Goal: Transaction & Acquisition: Purchase product/service

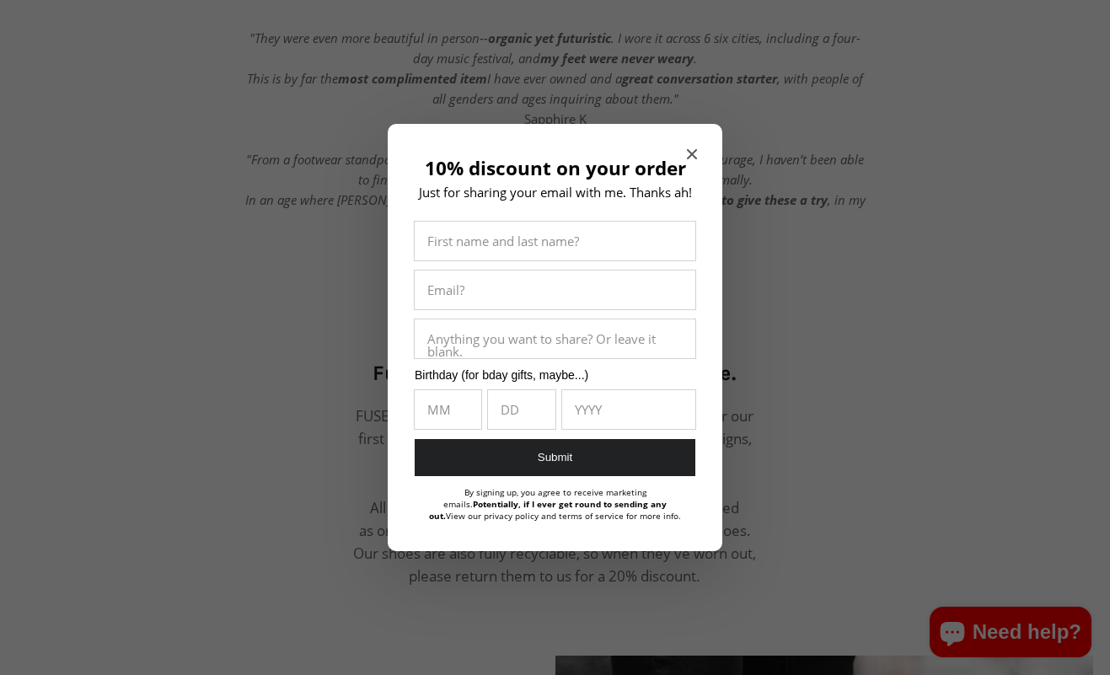
scroll to position [701, 0]
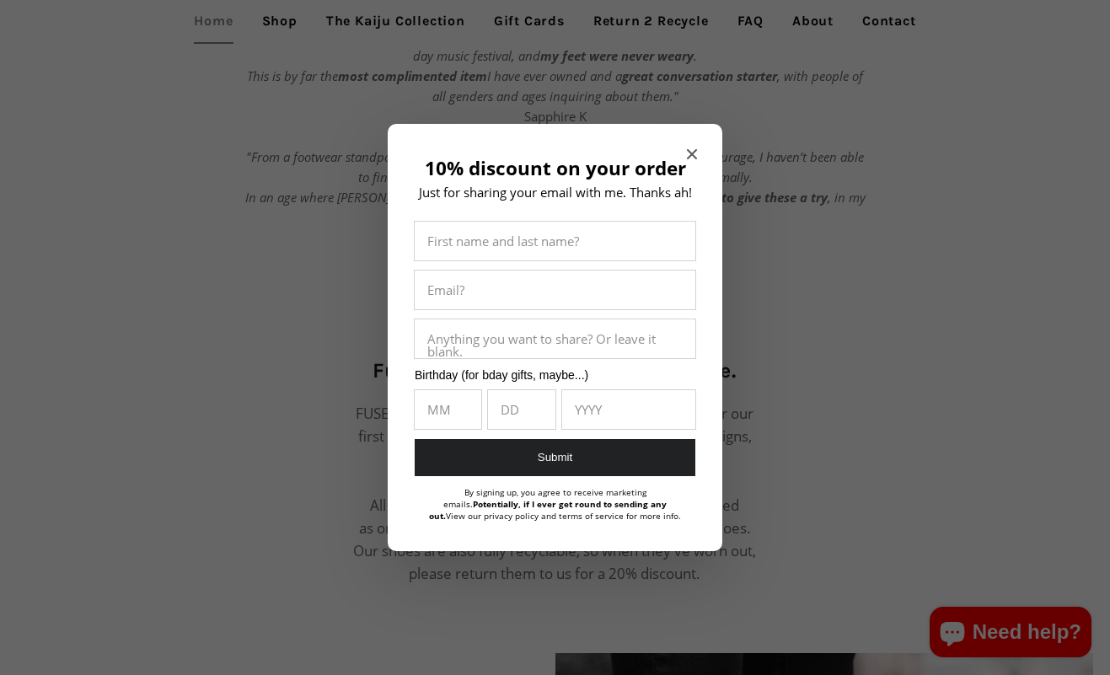
click at [682, 151] on div "10% discount on your order Just for sharing your email with me. Thanks ah! Firs…" at bounding box center [555, 338] width 335 height 428
click at [691, 155] on icon "Close modal" at bounding box center [692, 154] width 10 height 10
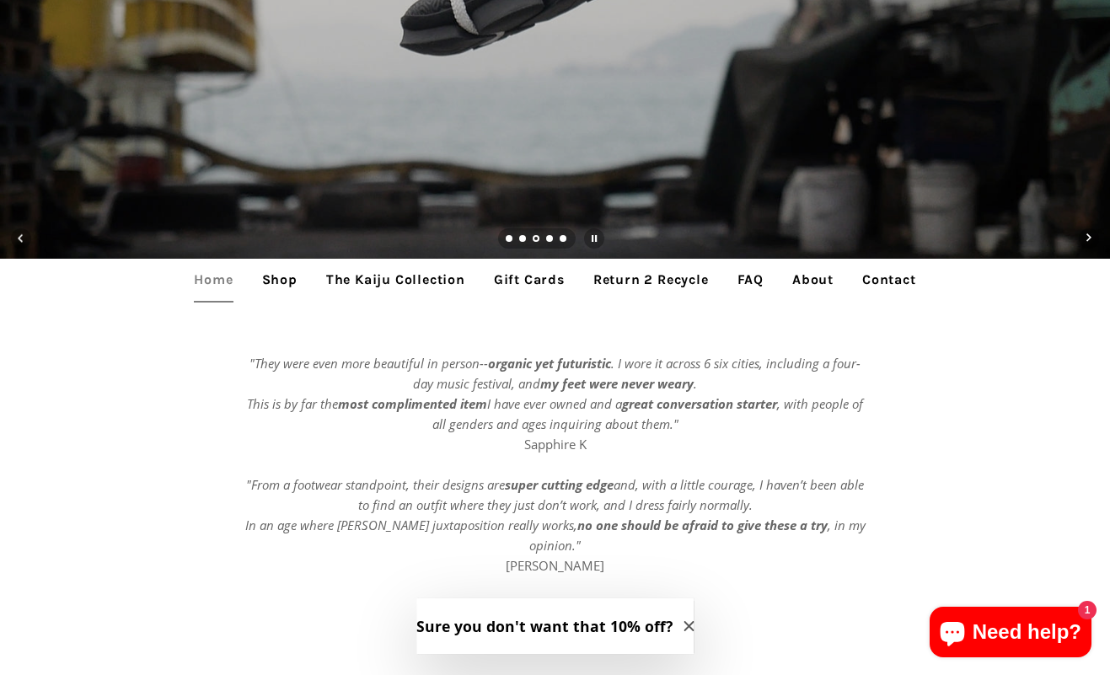
scroll to position [383, 0]
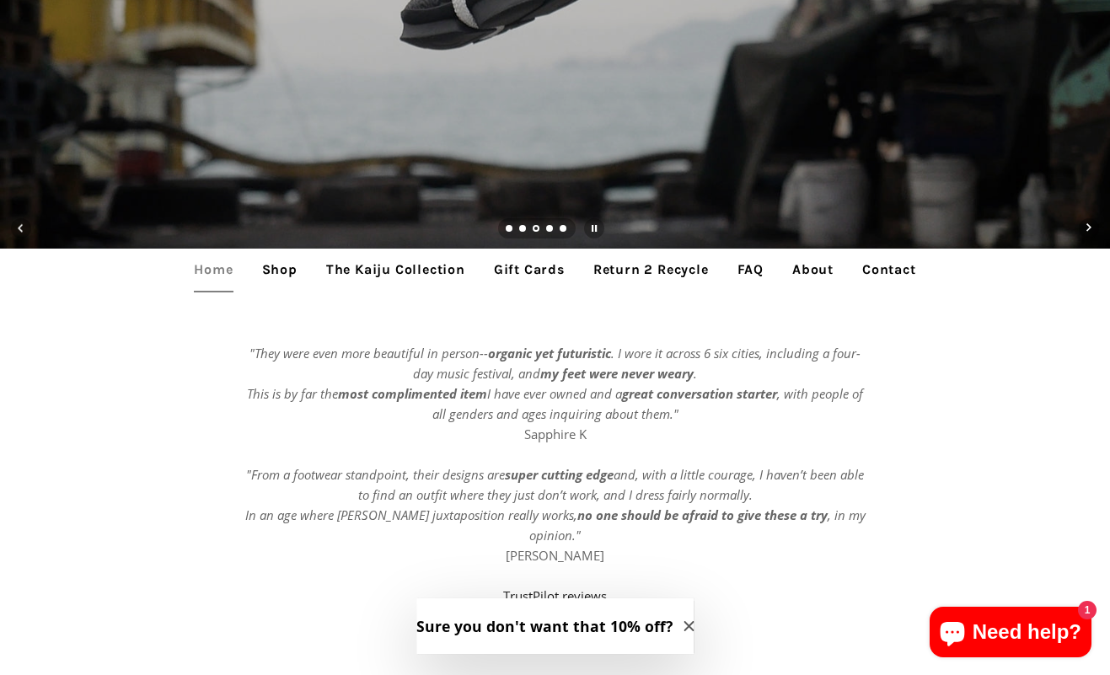
click at [624, 270] on link "Return 2 Recycle" at bounding box center [651, 270] width 141 height 42
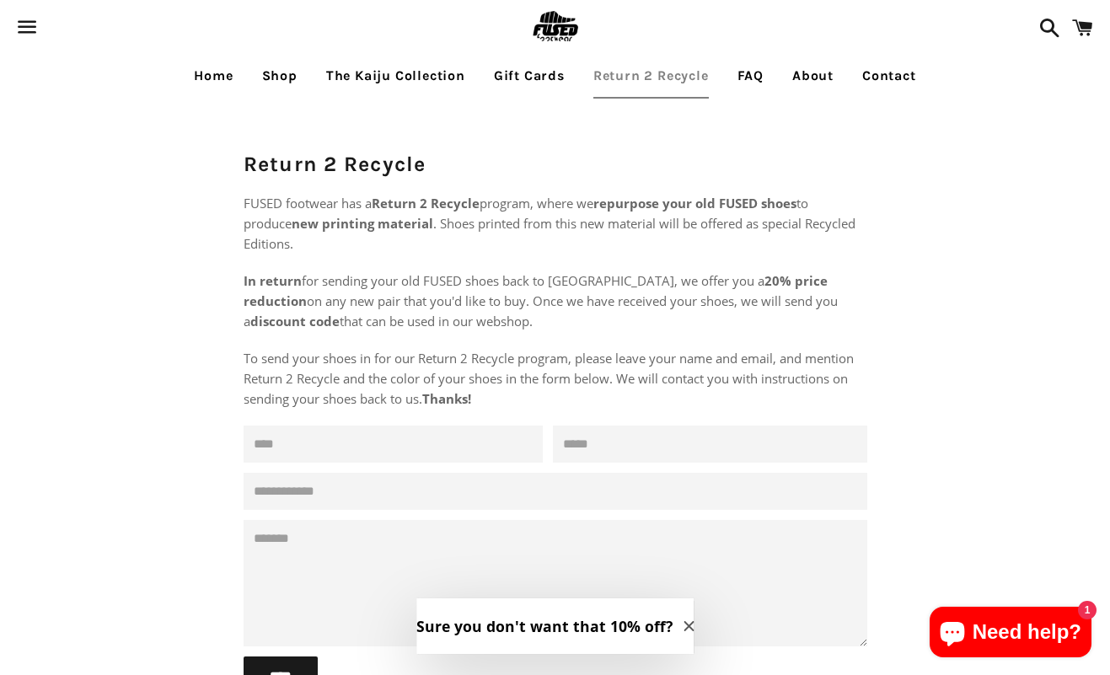
click at [280, 76] on link "Shop" at bounding box center [280, 76] width 61 height 42
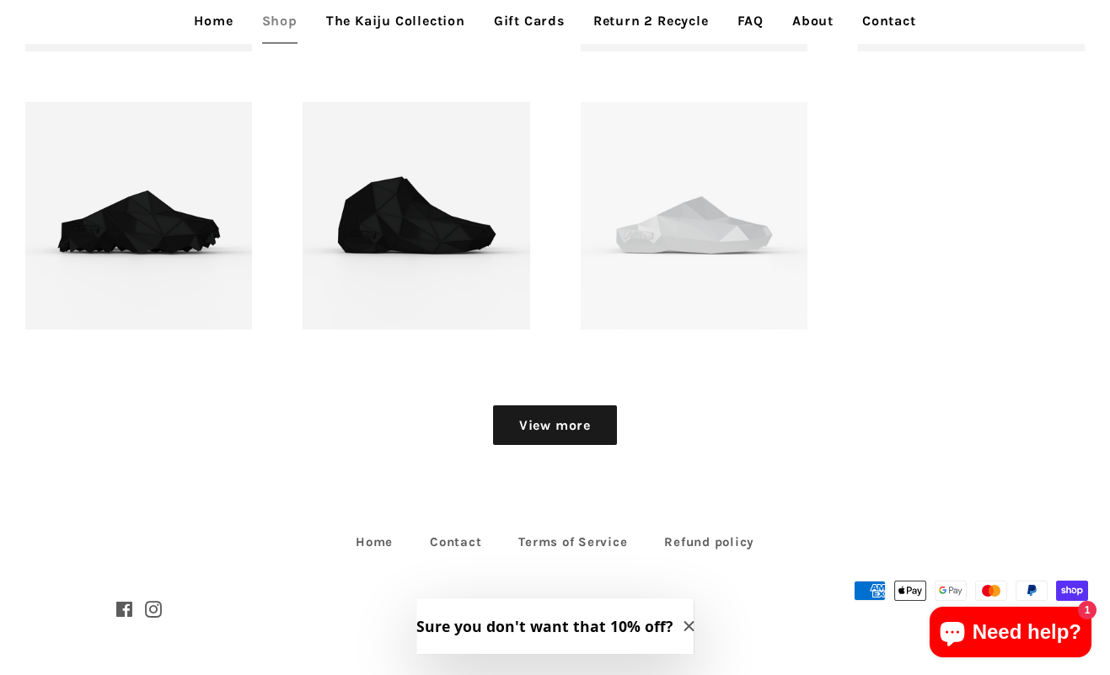
scroll to position [1869, 0]
